Goal: Task Accomplishment & Management: Manage account settings

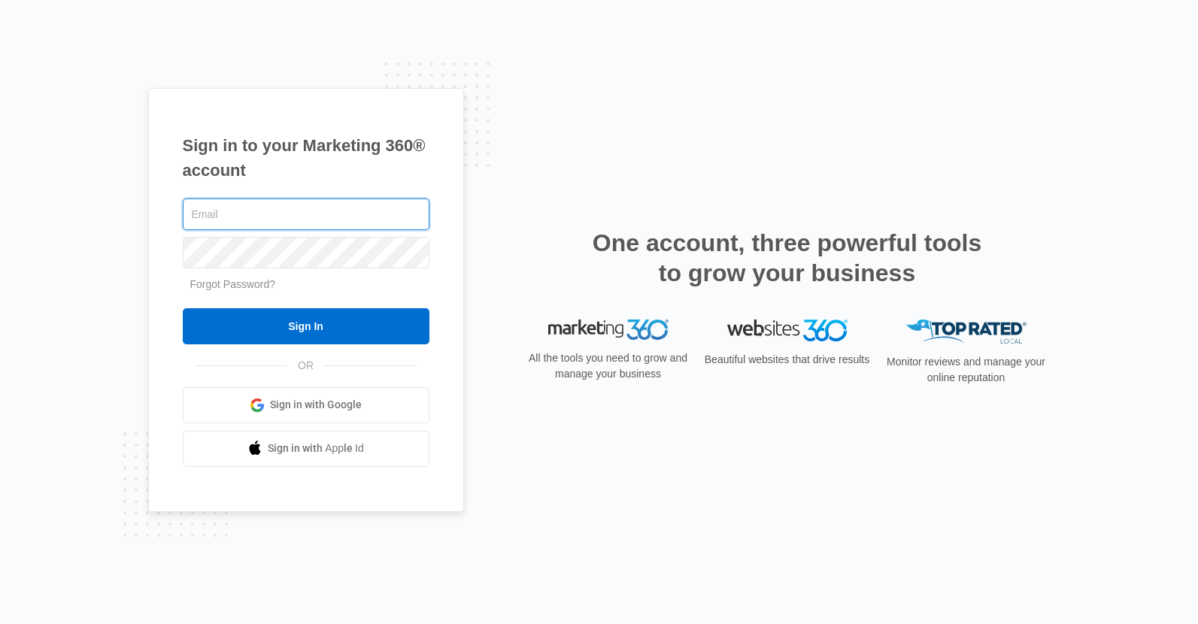
click at [280, 220] on input "text" at bounding box center [306, 215] width 247 height 32
type input "[EMAIL_ADDRESS][DOMAIN_NAME]"
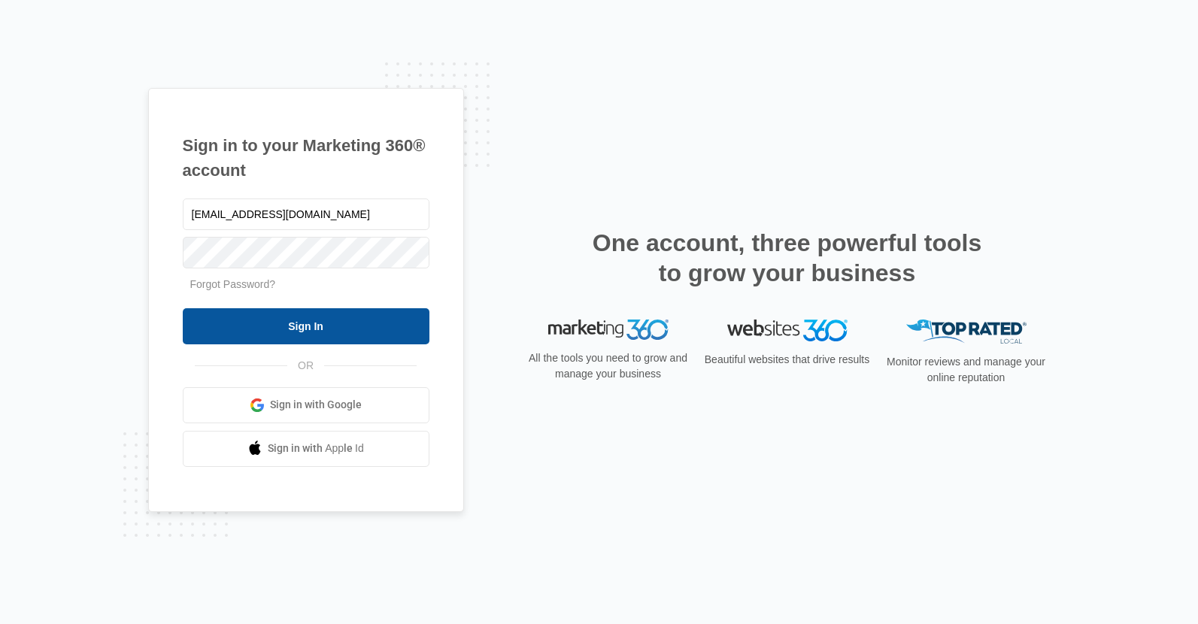
click at [318, 331] on input "Sign In" at bounding box center [306, 326] width 247 height 36
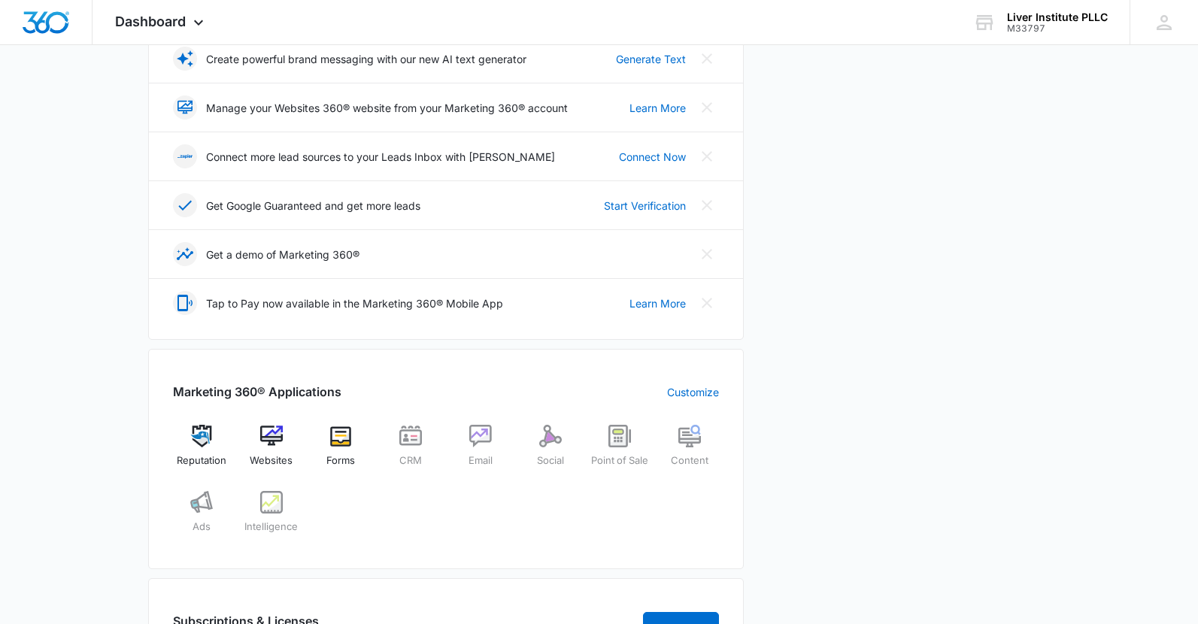
scroll to position [347, 0]
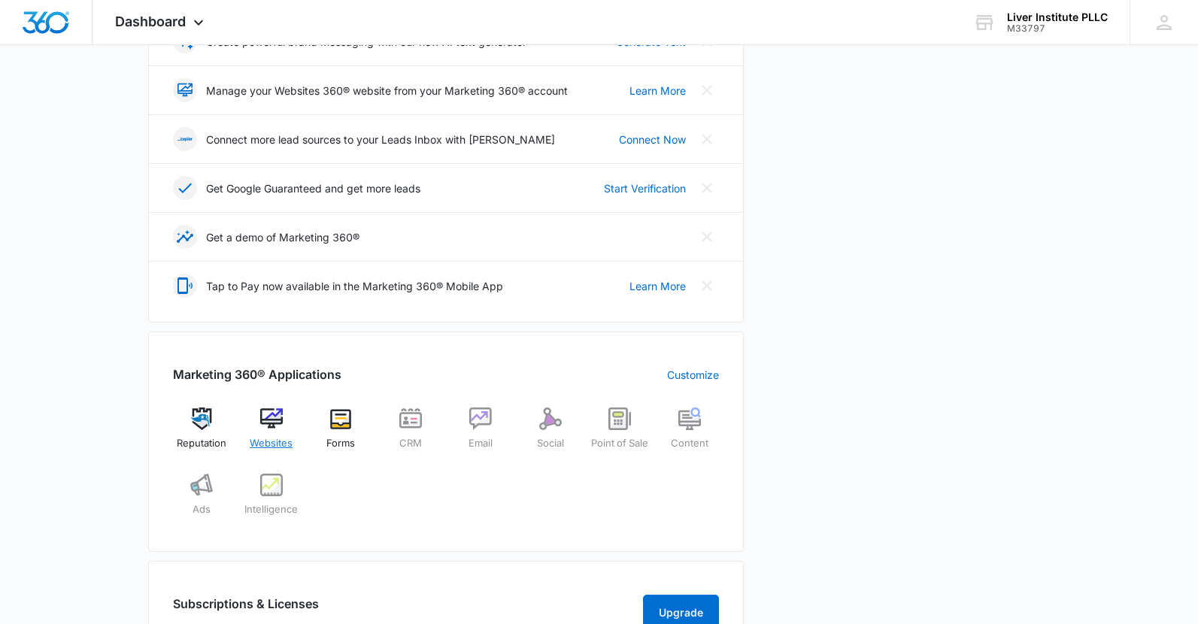
click at [268, 427] on img at bounding box center [271, 419] width 23 height 23
